Goal: Find specific page/section: Find specific page/section

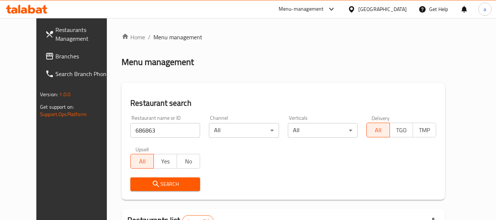
scroll to position [101, 0]
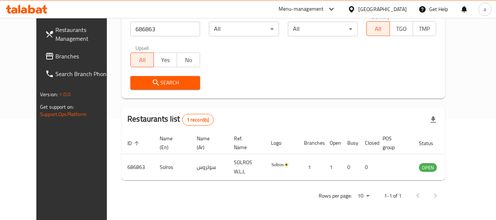
click at [396, 9] on div "[GEOGRAPHIC_DATA]" at bounding box center [383, 9] width 49 height 8
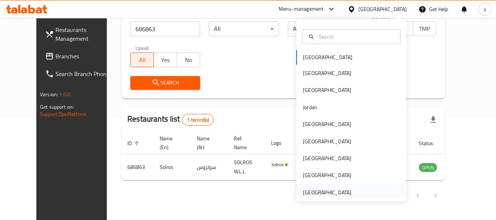
click at [321, 194] on div "United Arab Emirates" at bounding box center [327, 192] width 49 height 8
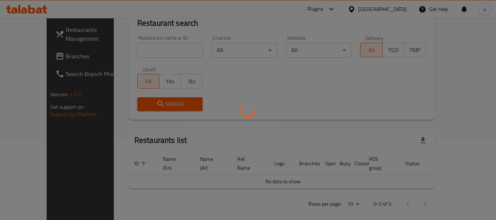
scroll to position [101, 0]
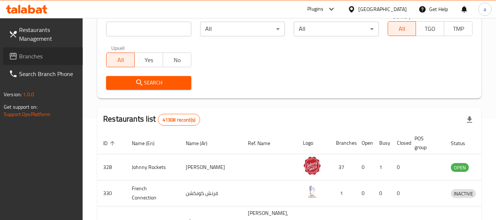
click at [29, 52] on span "Branches" at bounding box center [48, 56] width 58 height 9
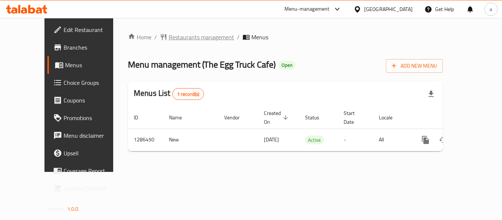
click at [169, 37] on span "Restaurants management" at bounding box center [201, 37] width 65 height 9
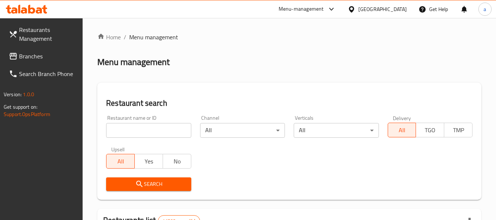
click at [161, 130] on input "search" at bounding box center [148, 130] width 85 height 15
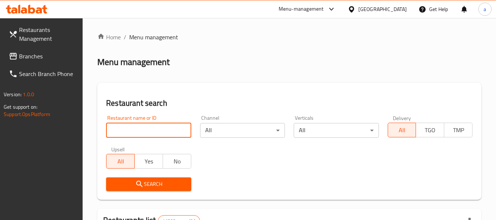
paste input "696275"
type input "696275"
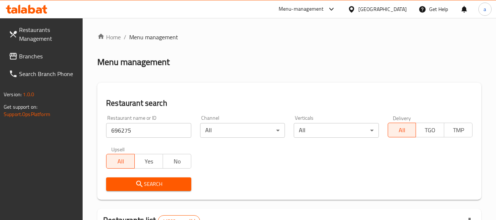
click at [162, 177] on button "Search" at bounding box center [148, 184] width 85 height 14
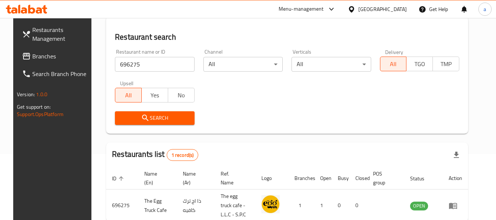
scroll to position [108, 0]
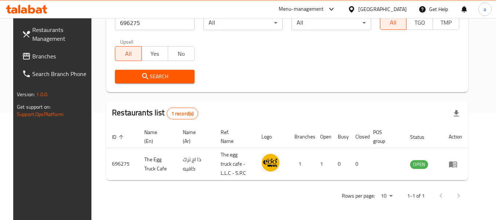
click at [32, 55] on span "Branches" at bounding box center [61, 56] width 58 height 9
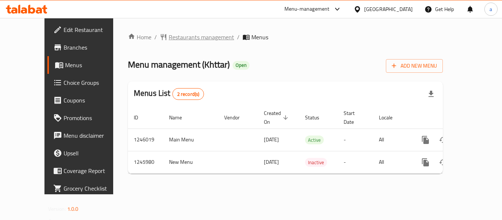
click at [176, 36] on span "Restaurants management" at bounding box center [201, 37] width 65 height 9
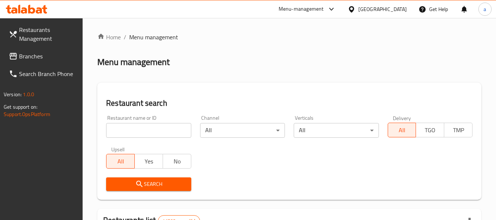
click at [161, 131] on input "search" at bounding box center [148, 130] width 85 height 15
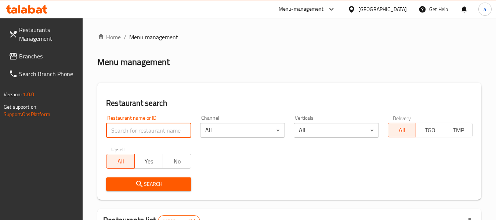
paste input "682822"
type input "682822"
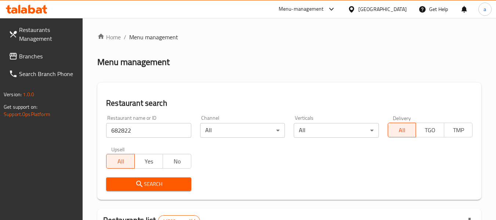
click at [171, 183] on span "Search" at bounding box center [148, 184] width 73 height 9
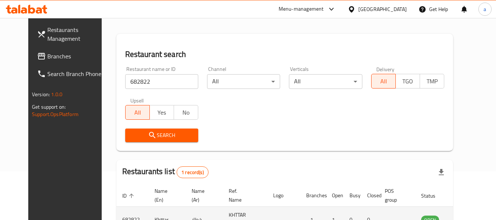
scroll to position [98, 0]
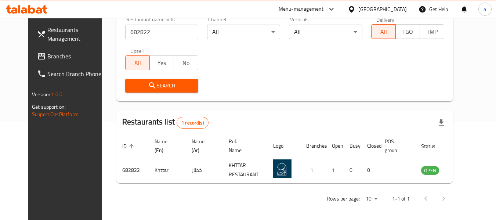
click at [379, 8] on div "United Arab Emirates" at bounding box center [383, 9] width 49 height 8
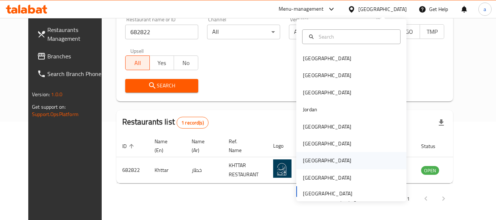
click at [310, 159] on div "[GEOGRAPHIC_DATA]" at bounding box center [327, 161] width 49 height 8
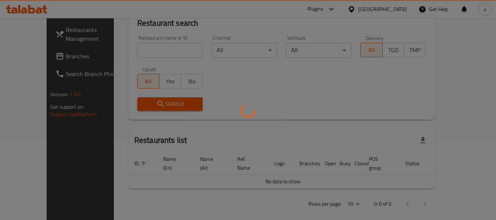
scroll to position [98, 0]
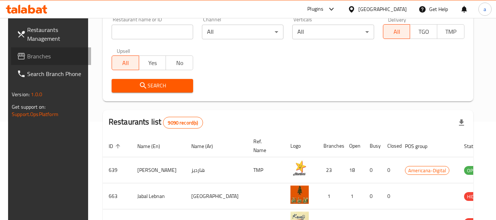
click at [27, 54] on span "Branches" at bounding box center [56, 56] width 58 height 9
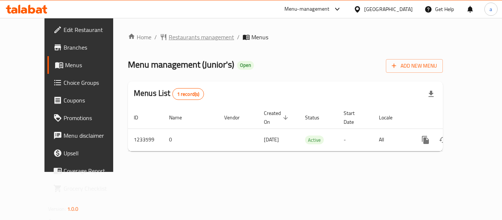
click at [173, 38] on span "Restaurants management" at bounding box center [201, 37] width 65 height 9
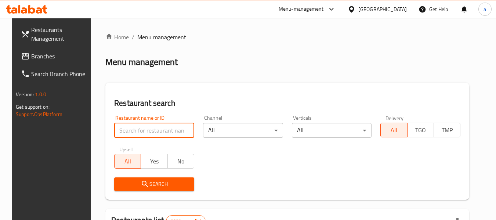
click at [144, 136] on input "search" at bounding box center [154, 130] width 80 height 15
paste input "678193"
type input "678193"
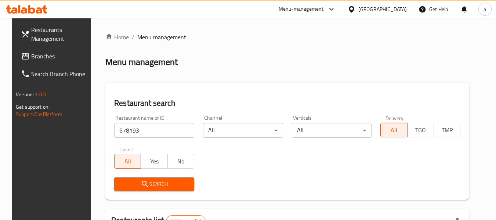
click at [175, 184] on span "Search" at bounding box center [154, 184] width 68 height 9
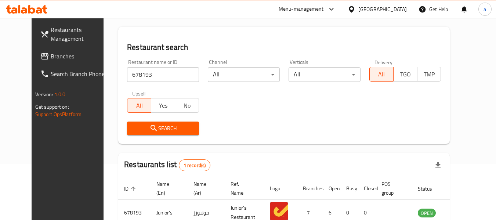
scroll to position [98, 0]
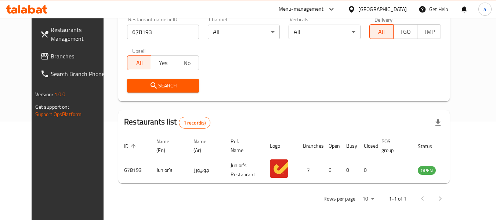
click at [395, 8] on div "[GEOGRAPHIC_DATA]" at bounding box center [383, 9] width 49 height 8
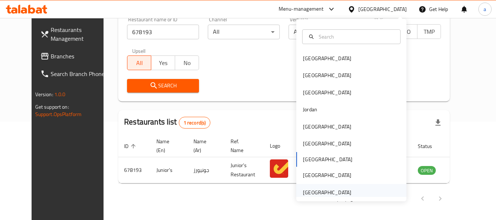
click at [309, 190] on div "[GEOGRAPHIC_DATA]" at bounding box center [327, 192] width 49 height 8
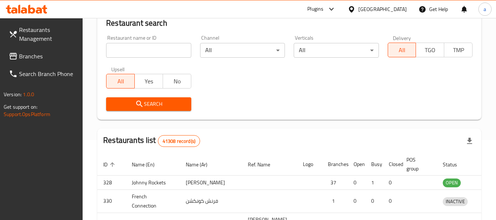
scroll to position [98, 0]
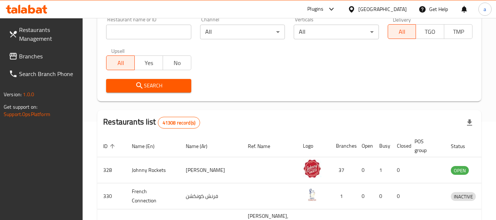
click at [30, 60] on span "Branches" at bounding box center [48, 56] width 58 height 9
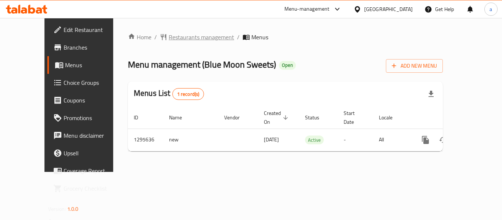
click at [169, 35] on span "Restaurants management" at bounding box center [201, 37] width 65 height 9
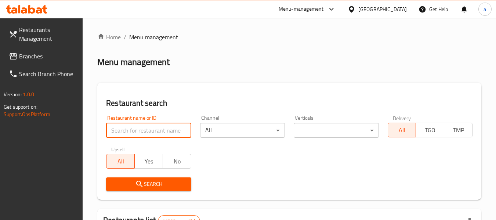
click at [170, 130] on input "search" at bounding box center [148, 130] width 85 height 15
paste input "699754"
type input "699754"
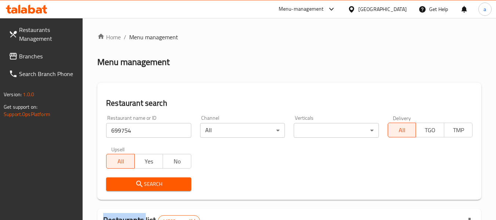
click at [167, 175] on div "Search" at bounding box center [149, 184] width 94 height 22
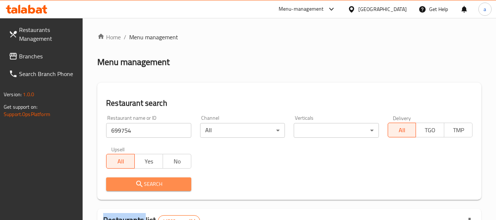
click at [167, 178] on button "Search" at bounding box center [148, 184] width 85 height 14
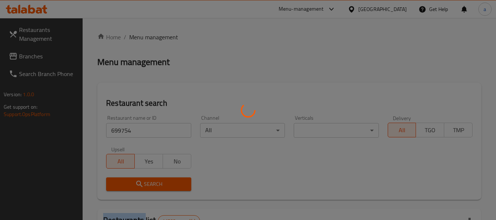
click at [167, 178] on div at bounding box center [248, 110] width 496 height 220
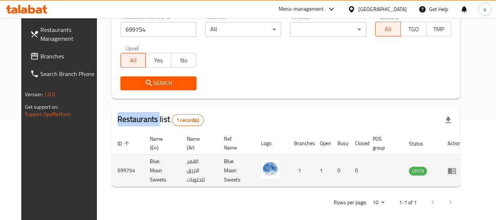
scroll to position [101, 0]
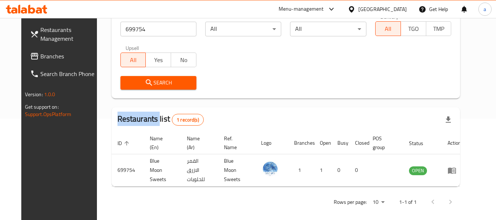
click at [40, 54] on span "Branches" at bounding box center [69, 56] width 58 height 9
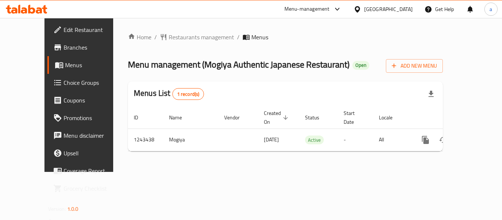
click at [169, 37] on span "Restaurants management" at bounding box center [201, 37] width 65 height 9
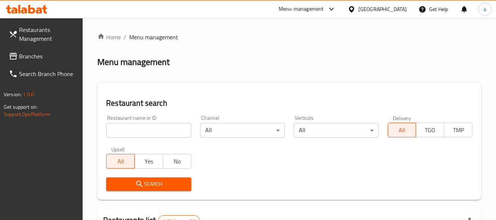
click at [145, 127] on input "search" at bounding box center [148, 130] width 85 height 15
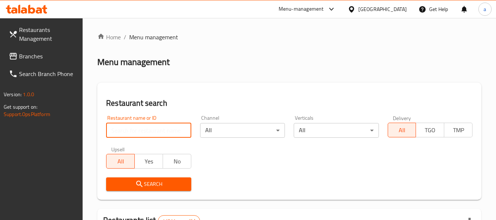
paste input "681624"
type input "681624"
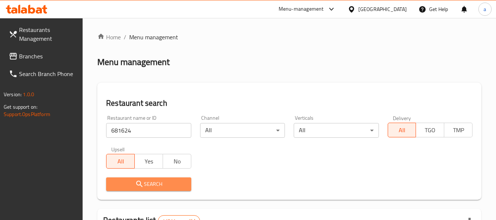
click at [184, 182] on span "Search" at bounding box center [148, 184] width 73 height 9
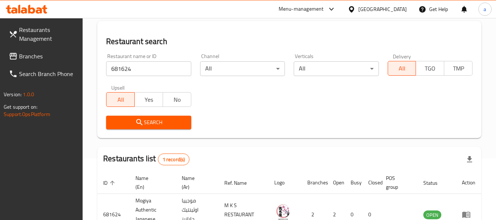
scroll to position [117, 0]
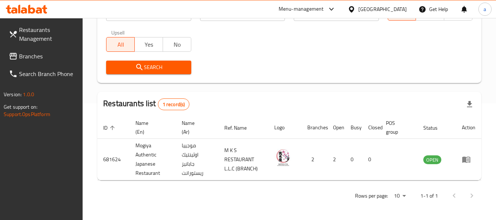
click at [370, 7] on div "[GEOGRAPHIC_DATA]" at bounding box center [383, 9] width 49 height 8
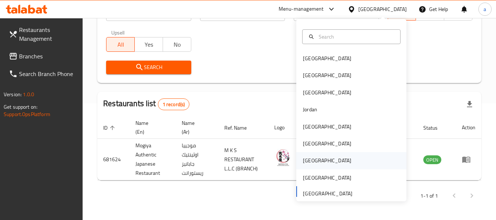
click at [315, 159] on div "[GEOGRAPHIC_DATA]" at bounding box center [327, 160] width 60 height 17
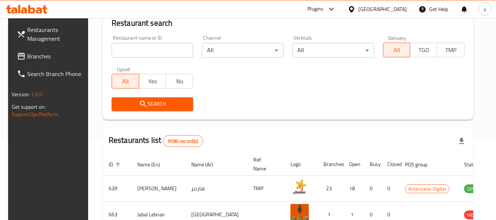
scroll to position [117, 0]
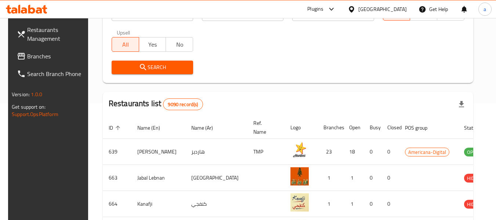
click at [33, 56] on span "Branches" at bounding box center [56, 56] width 58 height 9
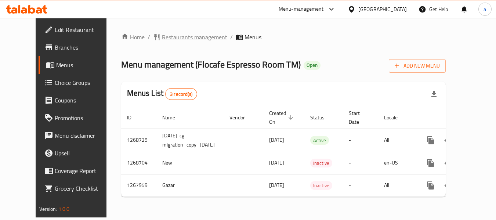
click at [173, 33] on span "Restaurants management" at bounding box center [194, 37] width 65 height 9
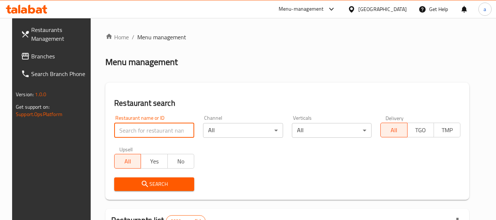
click at [170, 127] on input "search" at bounding box center [154, 130] width 80 height 15
paste input "687878"
type input "687878"
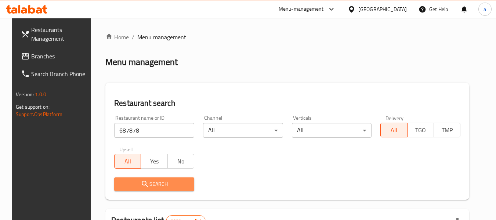
click at [173, 181] on span "Search" at bounding box center [154, 184] width 68 height 9
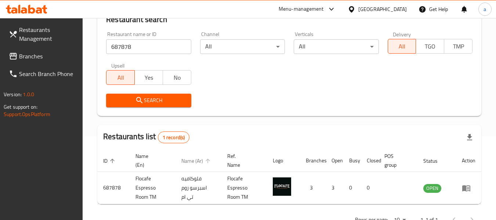
scroll to position [108, 0]
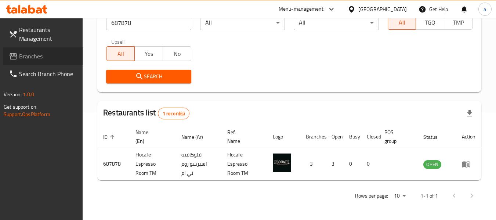
click at [29, 53] on span "Branches" at bounding box center [48, 56] width 58 height 9
